Goal: Register for event/course

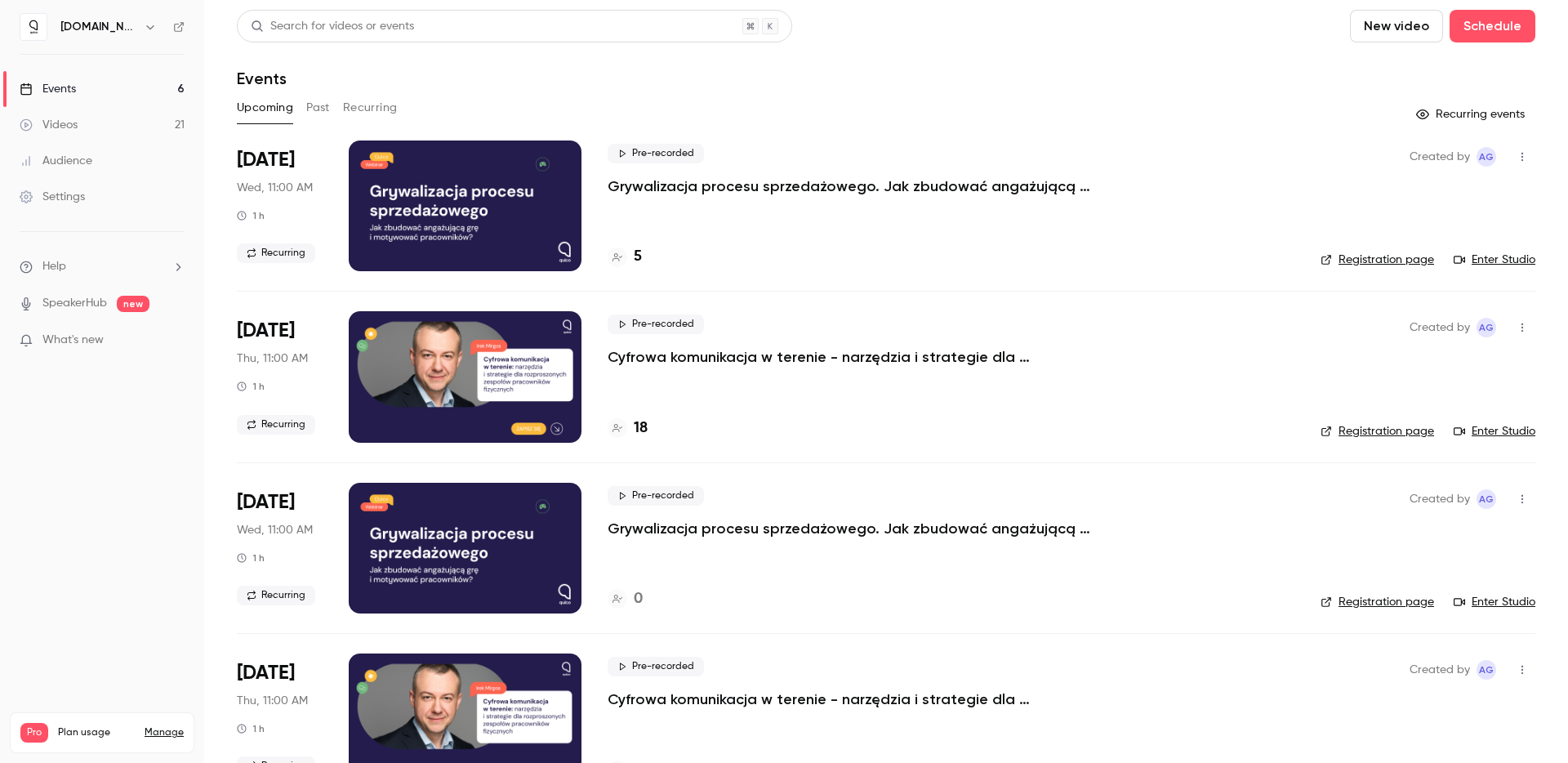
click at [758, 188] on p "Grywalizacja procesu sprzedażowego. Jak zbudować angażującą grę i motywować pra…" at bounding box center [852, 186] width 490 height 20
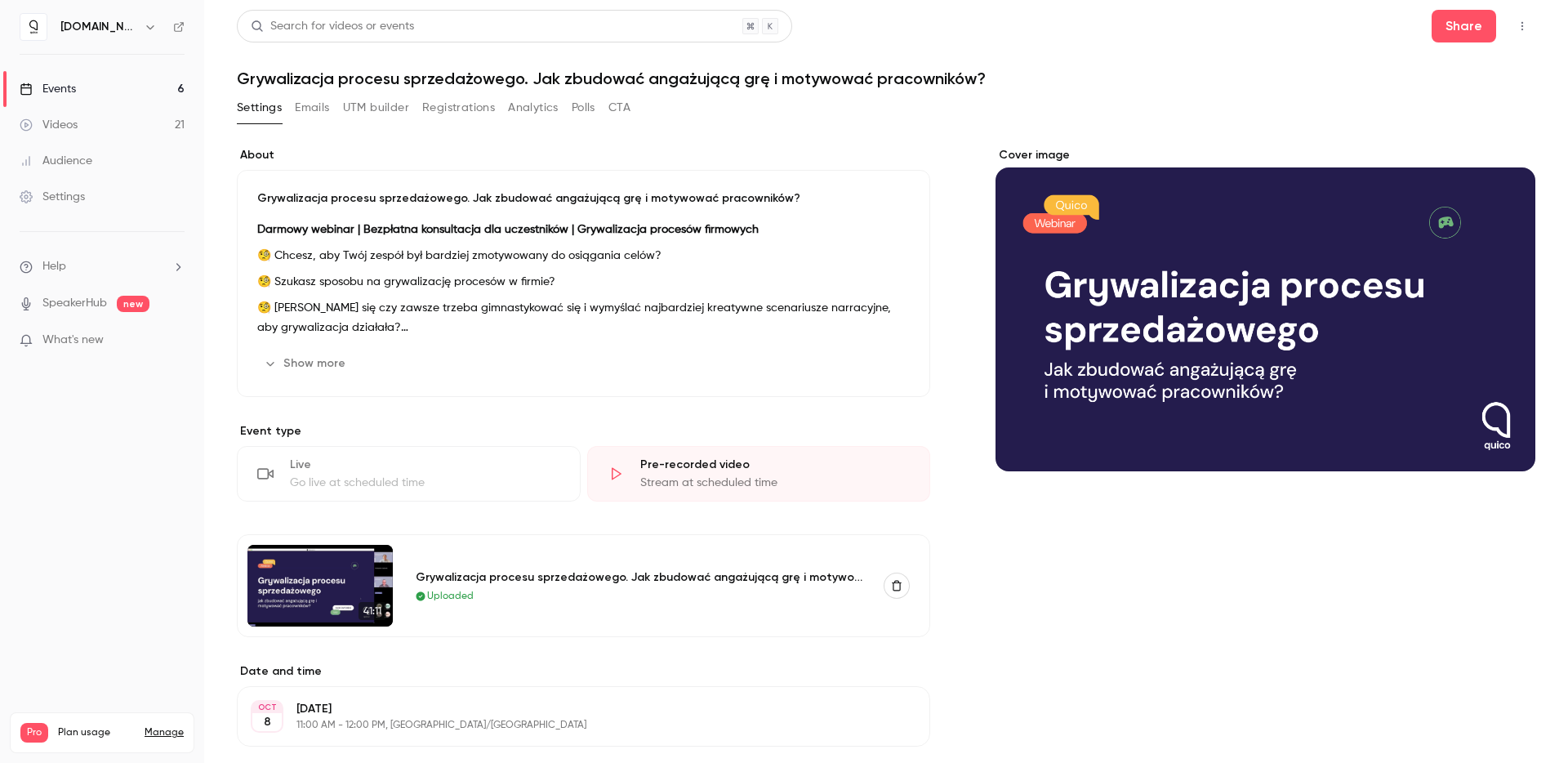
click at [467, 98] on button "Registrations" at bounding box center [458, 107] width 73 height 26
